Goal: Task Accomplishment & Management: Use online tool/utility

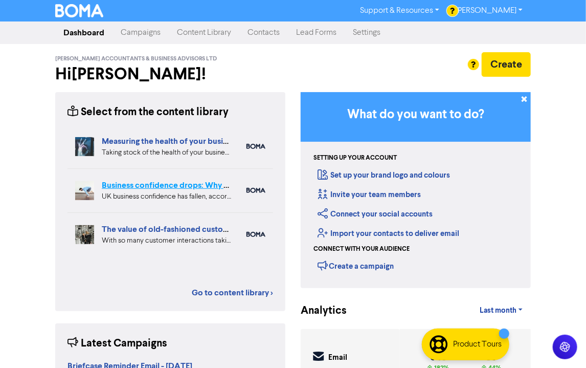
scroll to position [117, 0]
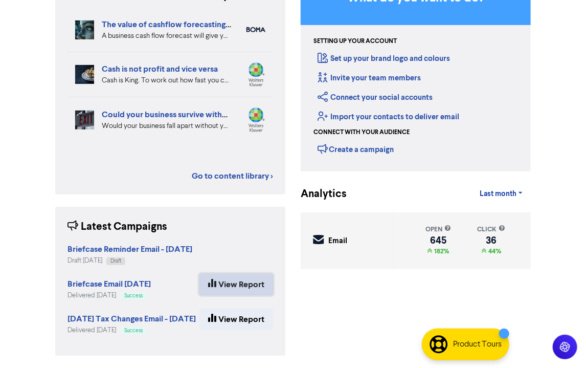
click at [243, 284] on link "View Report" at bounding box center [237, 284] width 74 height 21
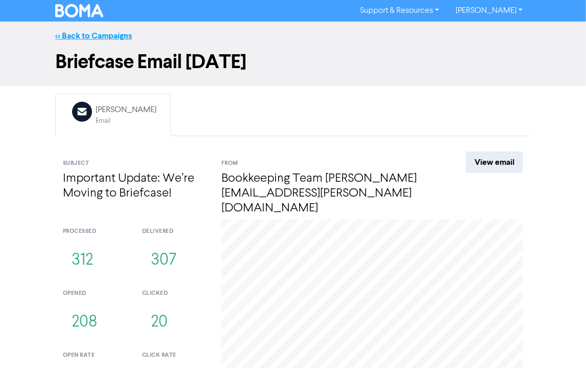
click at [96, 36] on link "<< Back to Campaigns" at bounding box center [93, 36] width 77 height 10
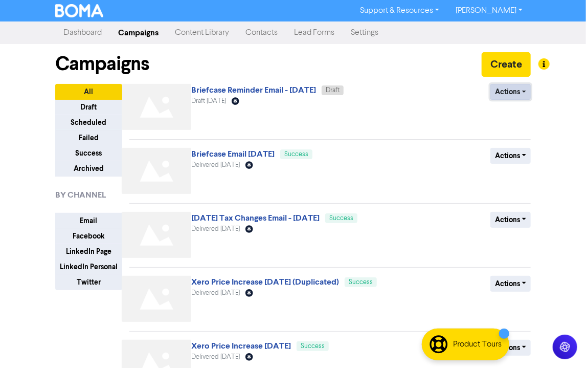
click at [525, 91] on button "Actions" at bounding box center [511, 92] width 40 height 16
click at [229, 92] on link "Briefcase Reminder Email - [DATE]" at bounding box center [253, 90] width 125 height 10
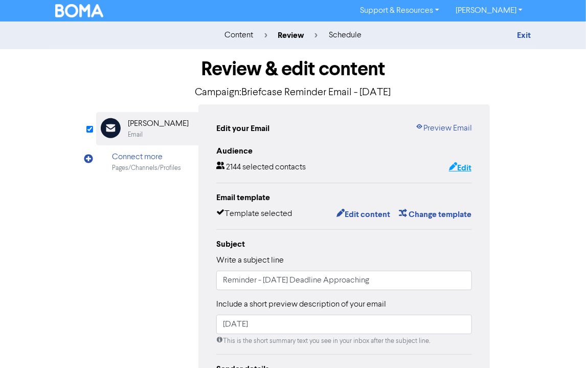
click at [469, 169] on button "Edit" at bounding box center [461, 167] width 24 height 13
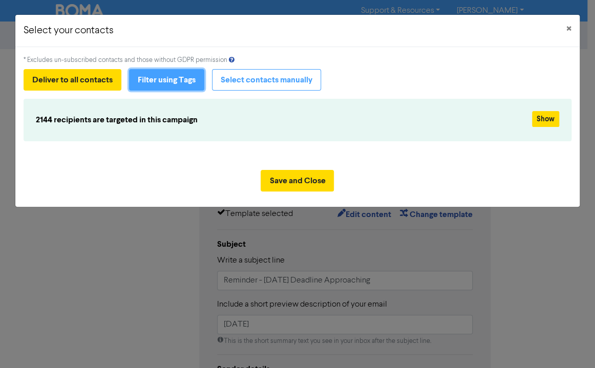
click at [169, 79] on button "Filter using Tags" at bounding box center [166, 79] width 75 height 21
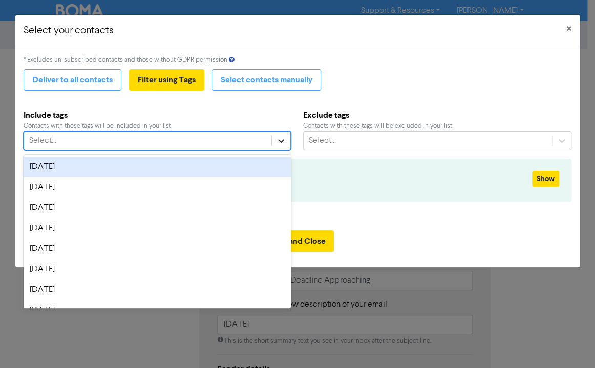
click at [279, 139] on icon at bounding box center [281, 141] width 10 height 10
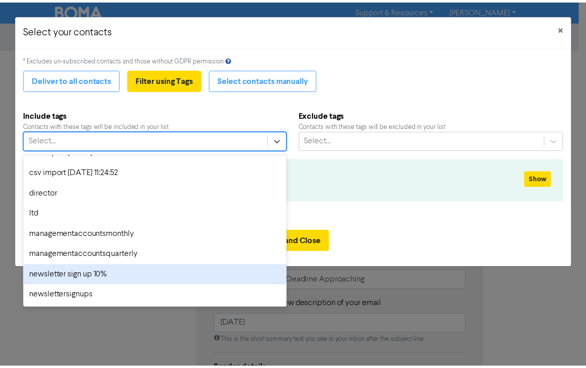
scroll to position [966, 0]
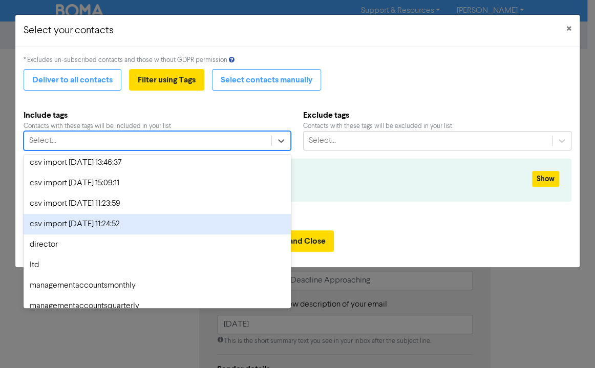
click at [88, 226] on div "csv import [DATE] 11:24:52" at bounding box center [157, 224] width 267 height 20
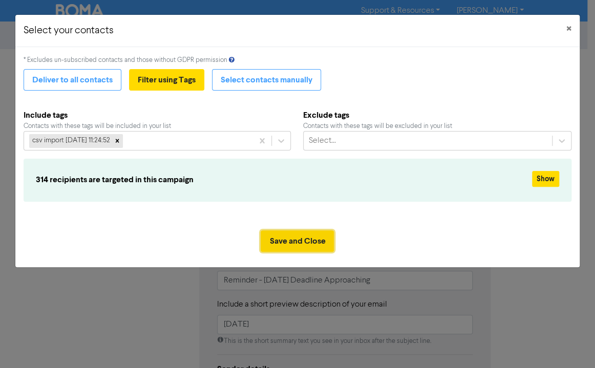
click at [314, 243] on button "Save and Close" at bounding box center [296, 240] width 73 height 21
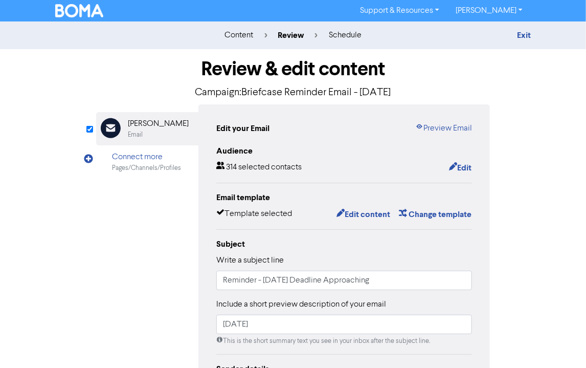
click at [84, 10] on img at bounding box center [79, 10] width 48 height 13
